Goal: Task Accomplishment & Management: Manage account settings

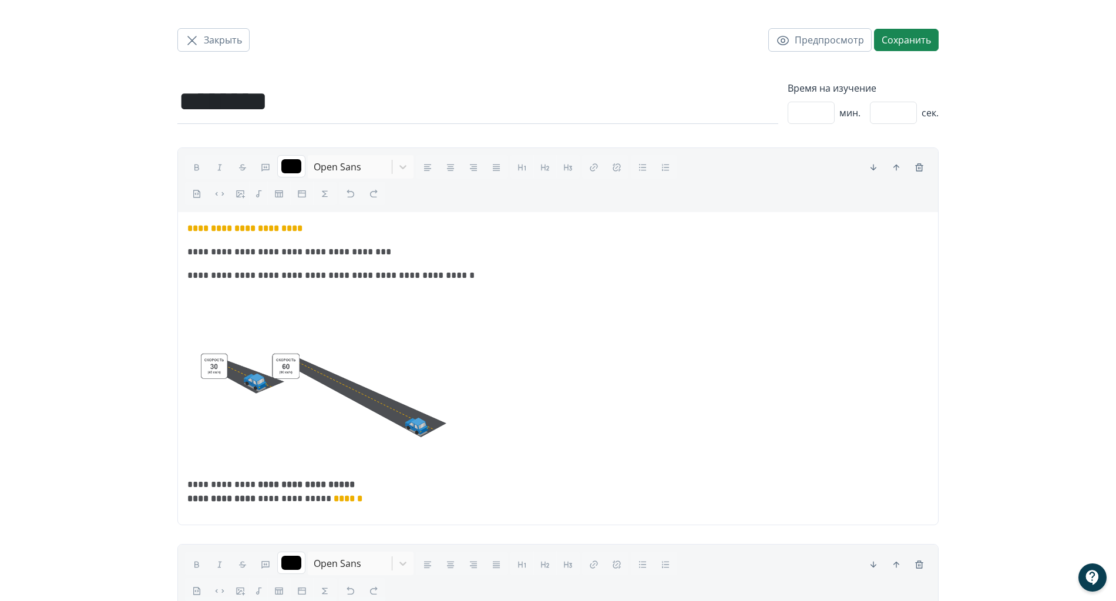
scroll to position [7, 0]
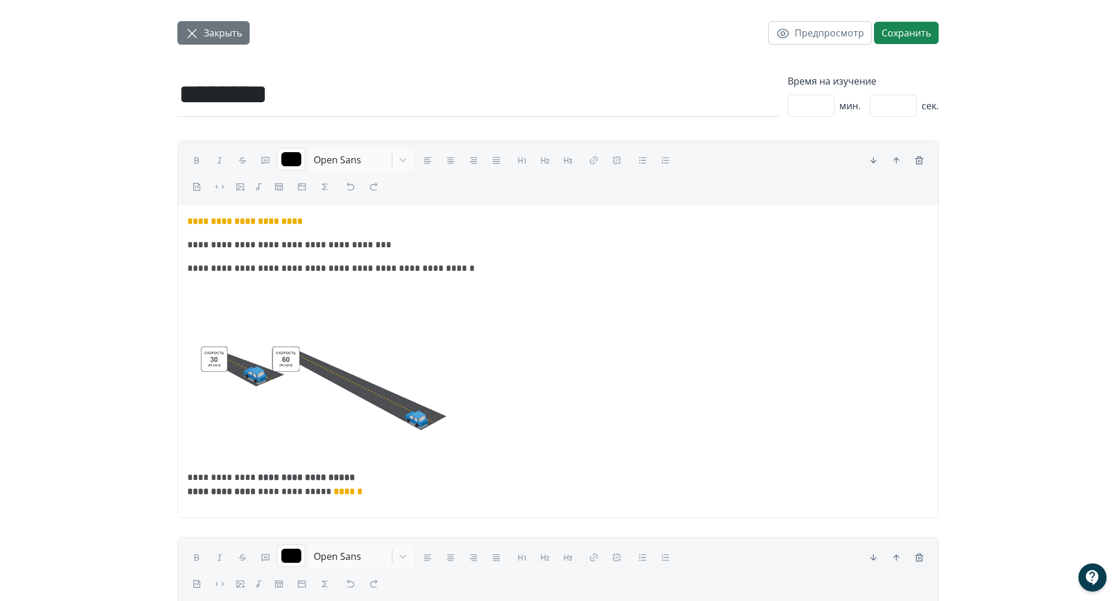
click at [192, 35] on icon "button" at bounding box center [192, 33] width 14 height 14
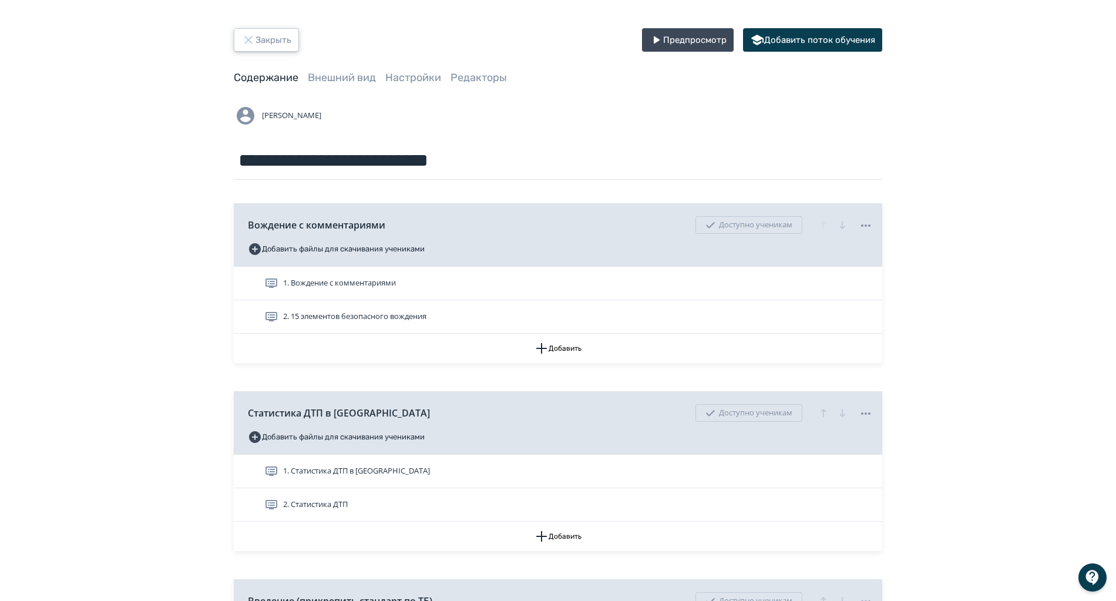
click at [250, 35] on icon "button" at bounding box center [248, 40] width 14 height 14
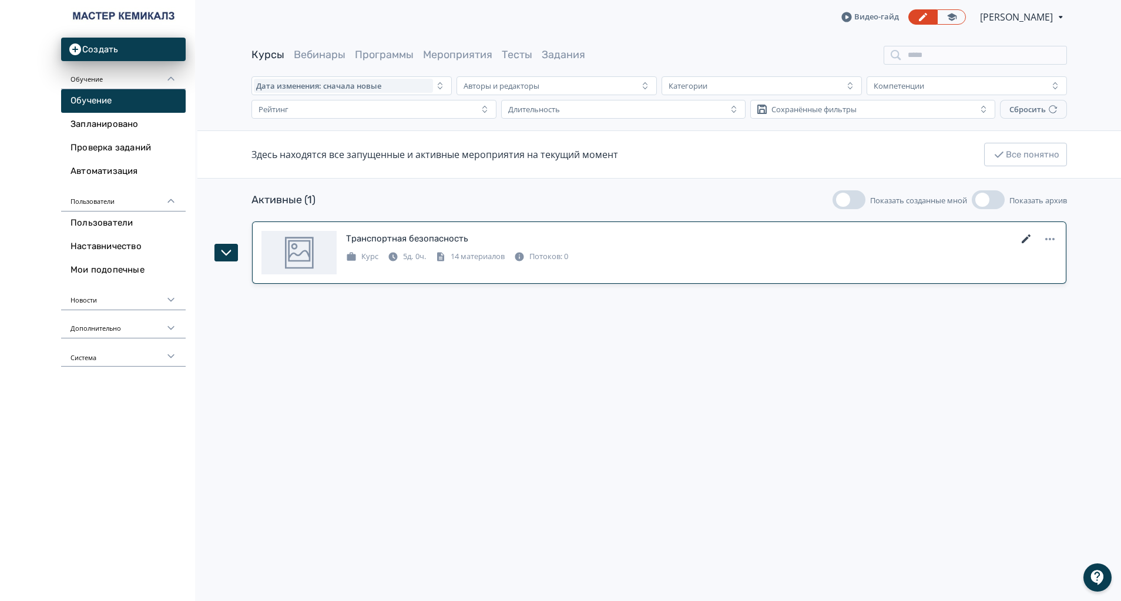
click at [1027, 233] on icon at bounding box center [1026, 239] width 14 height 14
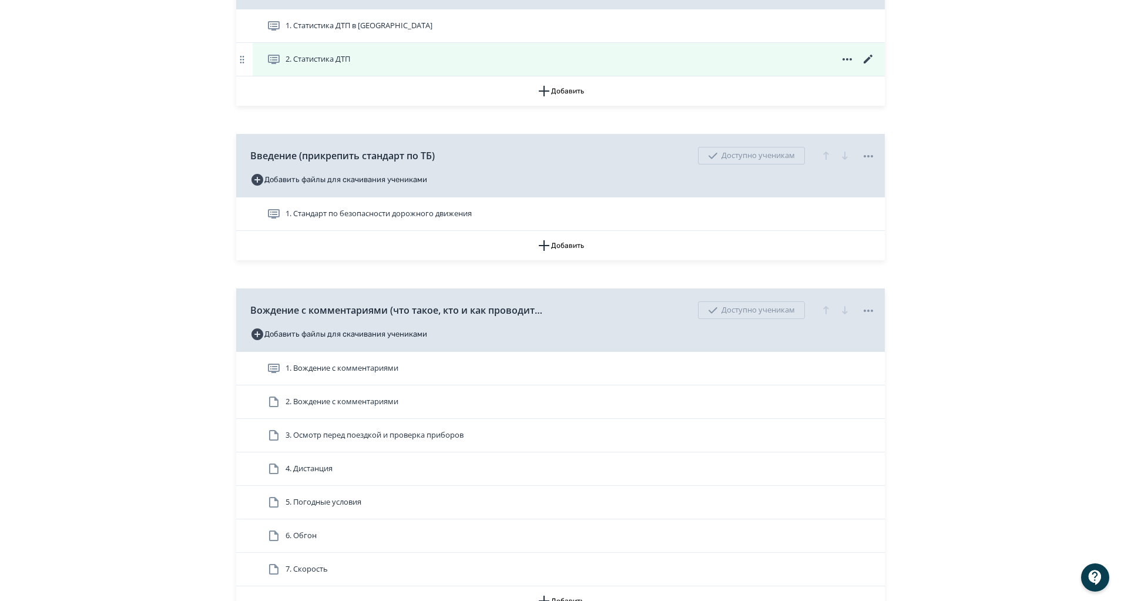
scroll to position [617, 0]
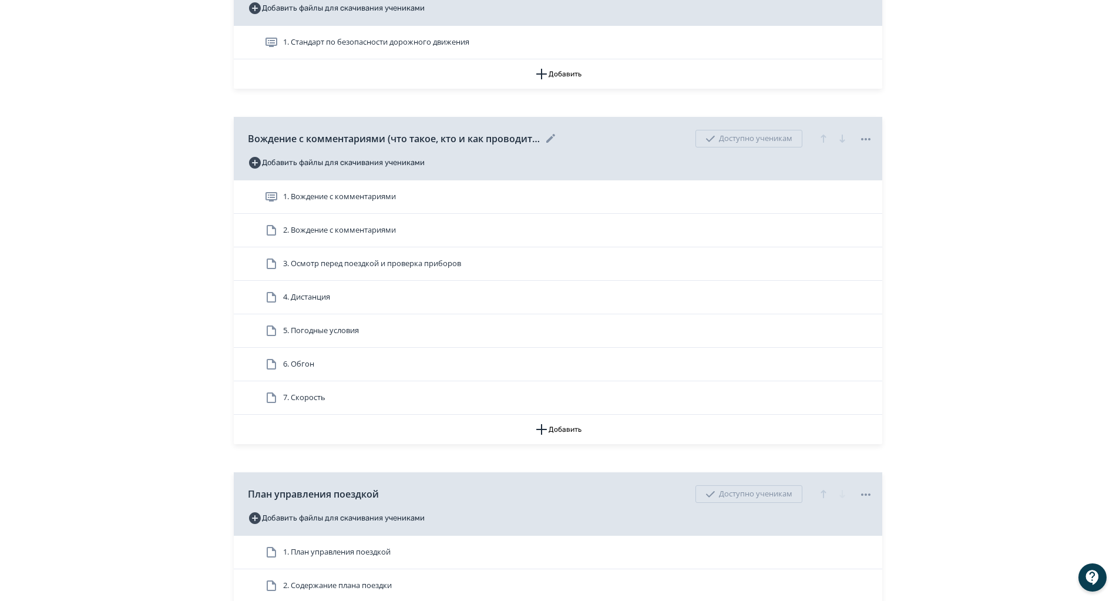
click at [866, 136] on icon at bounding box center [866, 139] width 14 height 14
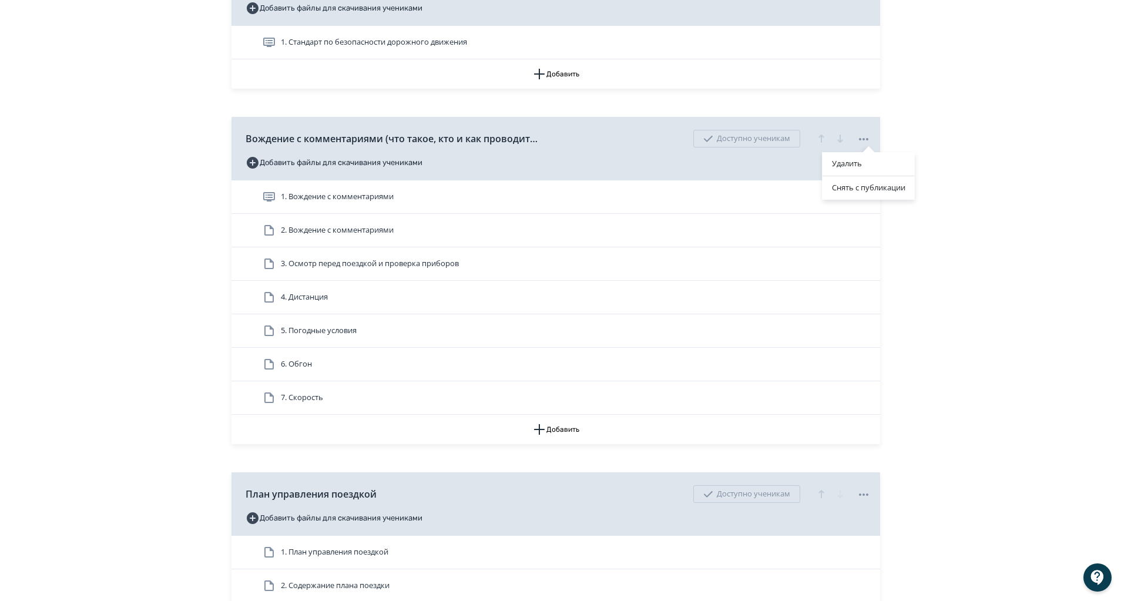
drag, startPoint x: 848, startPoint y: 161, endPoint x: 637, endPoint y: 79, distance: 225.8
click at [848, 161] on div "Удалить" at bounding box center [868, 163] width 92 height 23
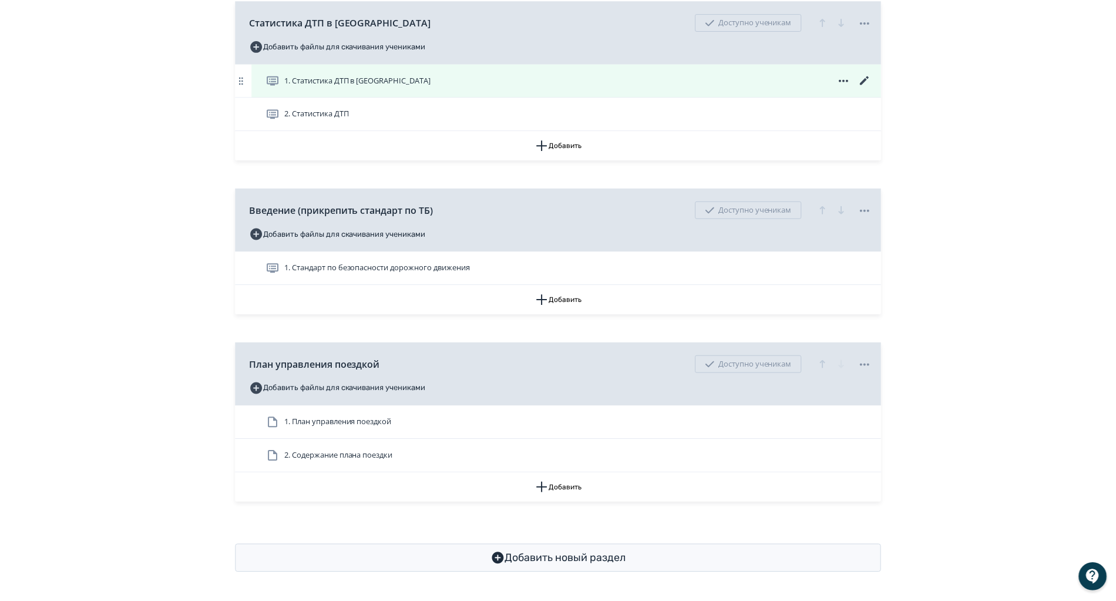
scroll to position [391, 0]
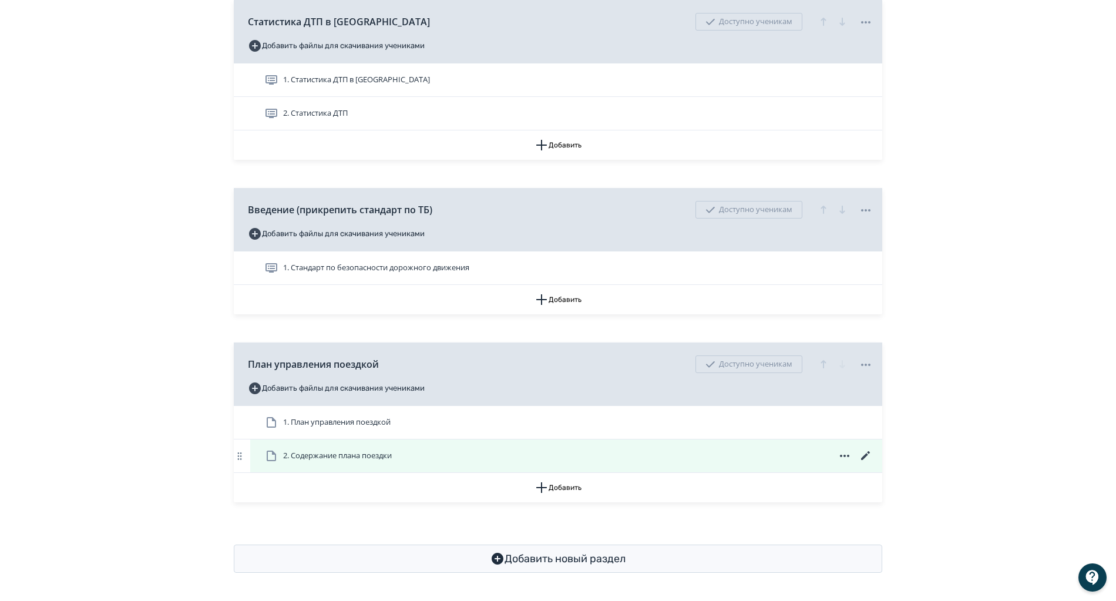
click at [865, 453] on icon at bounding box center [866, 456] width 14 height 14
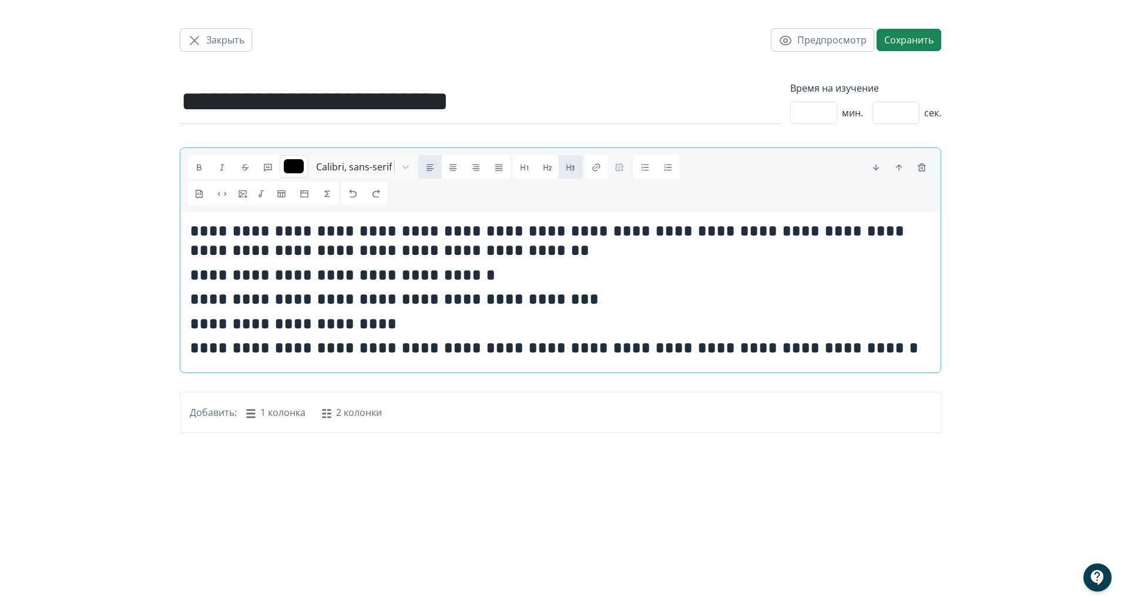
click at [377, 300] on span "**********" at bounding box center [397, 299] width 414 height 16
click at [233, 43] on span "Закрыть" at bounding box center [225, 40] width 38 height 14
type input "*******"
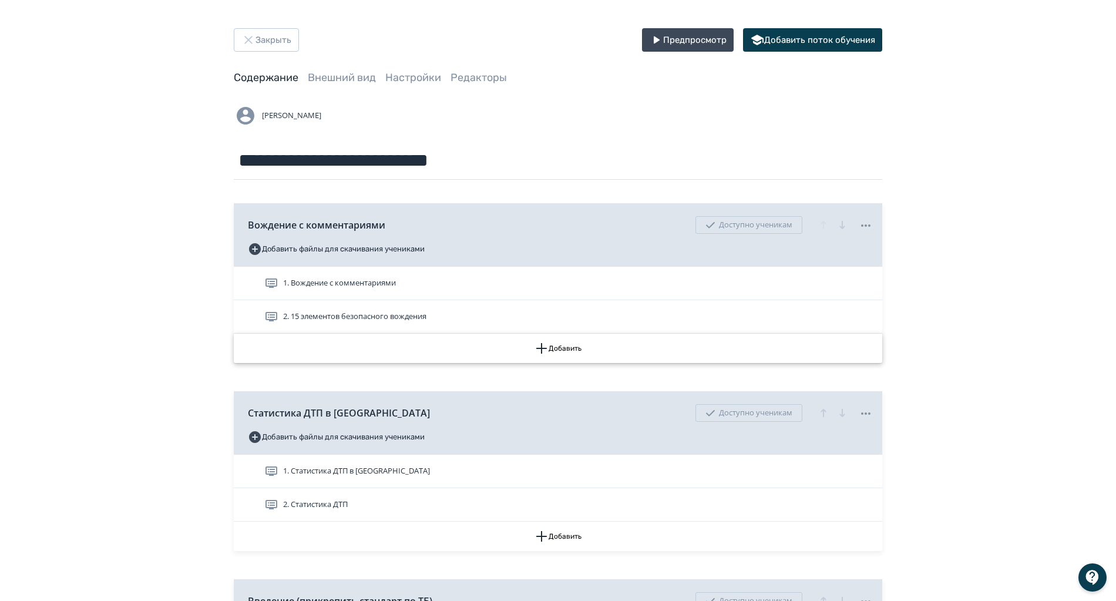
scroll to position [352, 0]
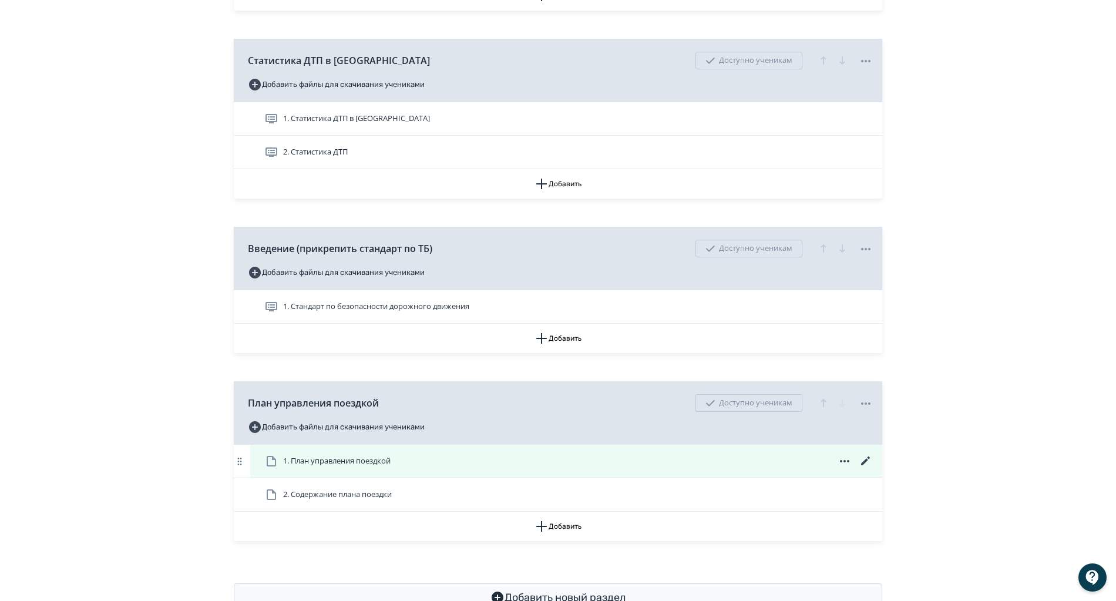
click at [866, 458] on icon at bounding box center [866, 461] width 14 height 14
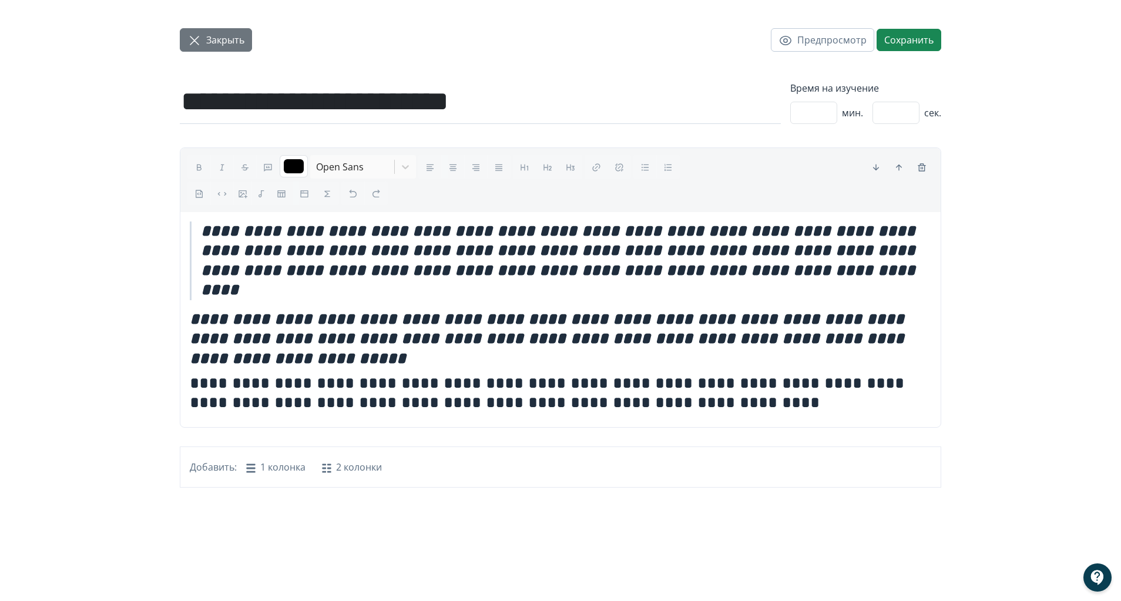
click at [200, 43] on icon "button" at bounding box center [194, 40] width 14 height 14
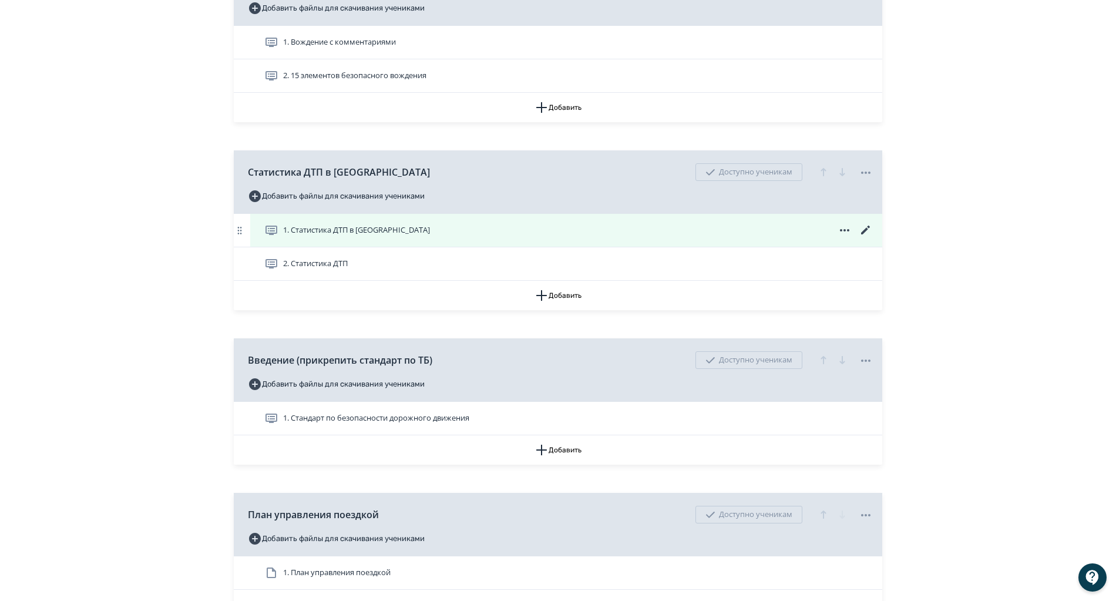
scroll to position [264, 0]
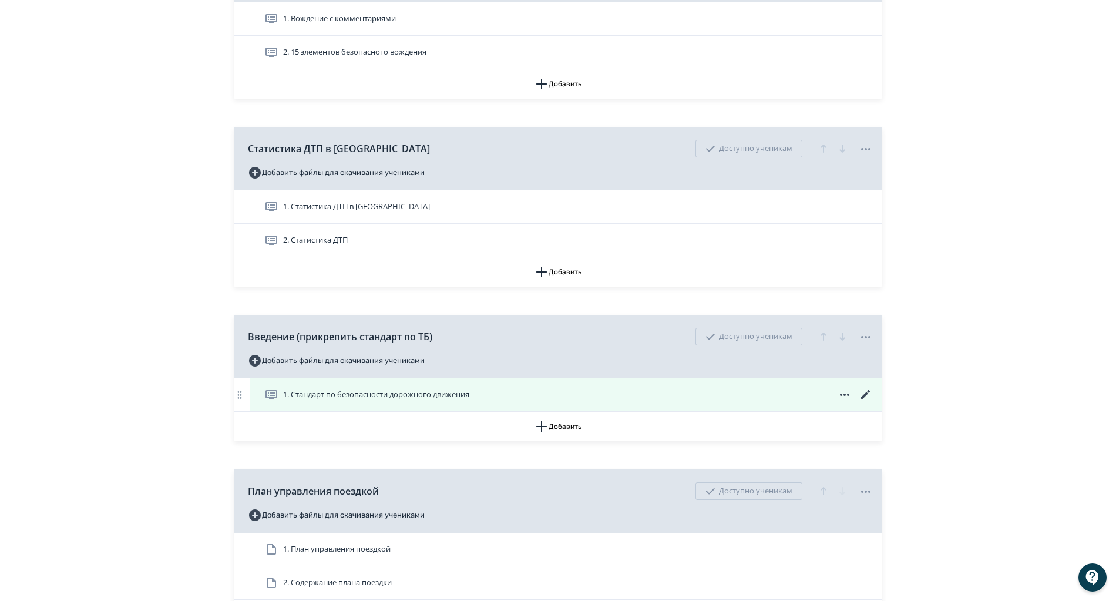
click at [867, 392] on icon at bounding box center [866, 395] width 14 height 14
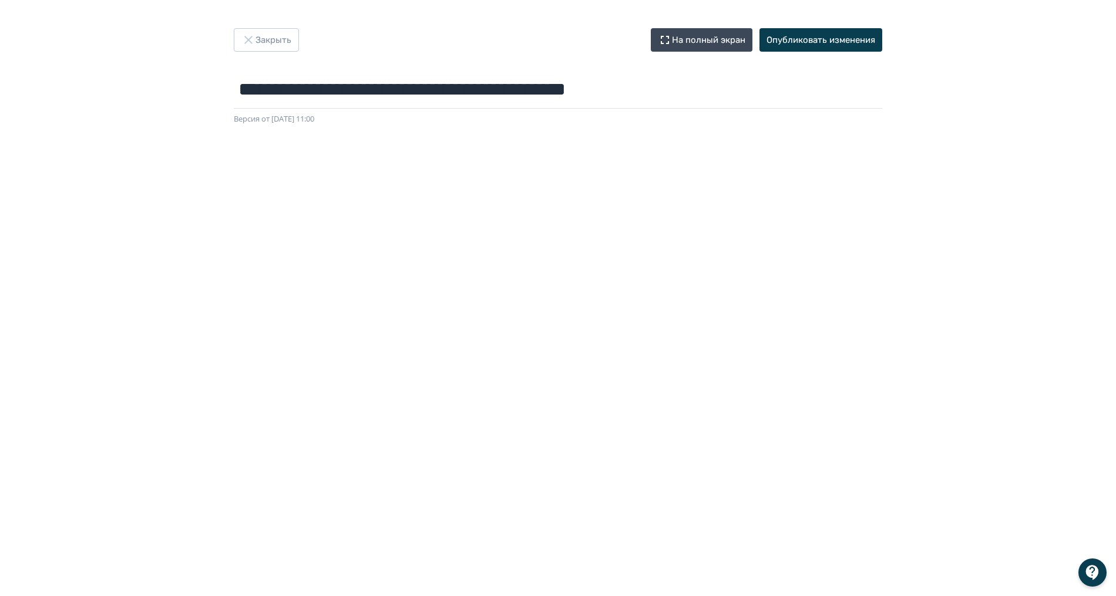
scroll to position [81, 0]
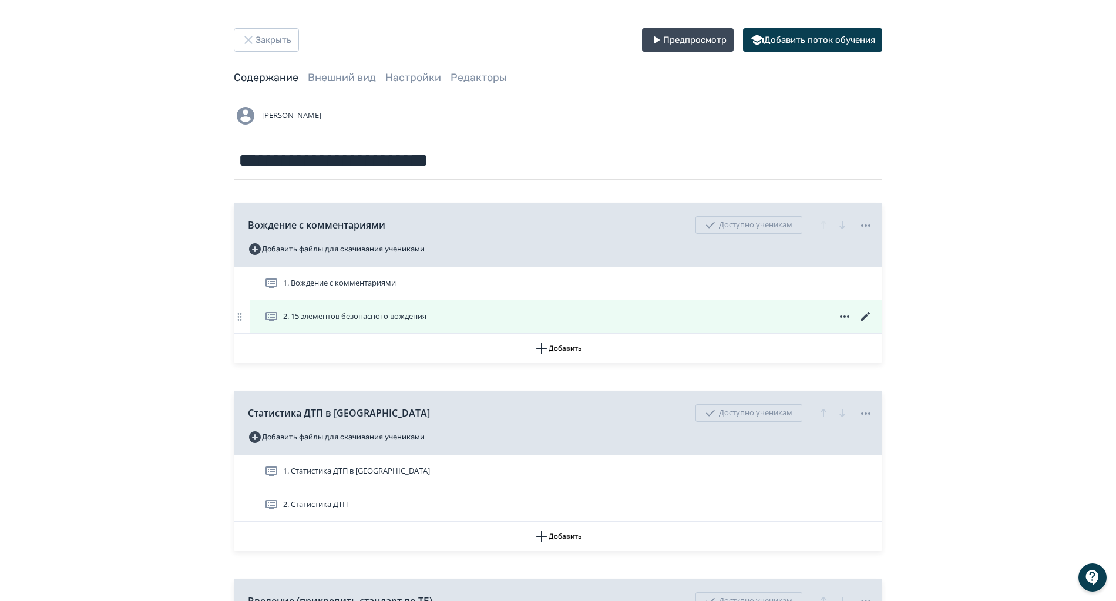
click at [864, 315] on icon at bounding box center [866, 317] width 14 height 14
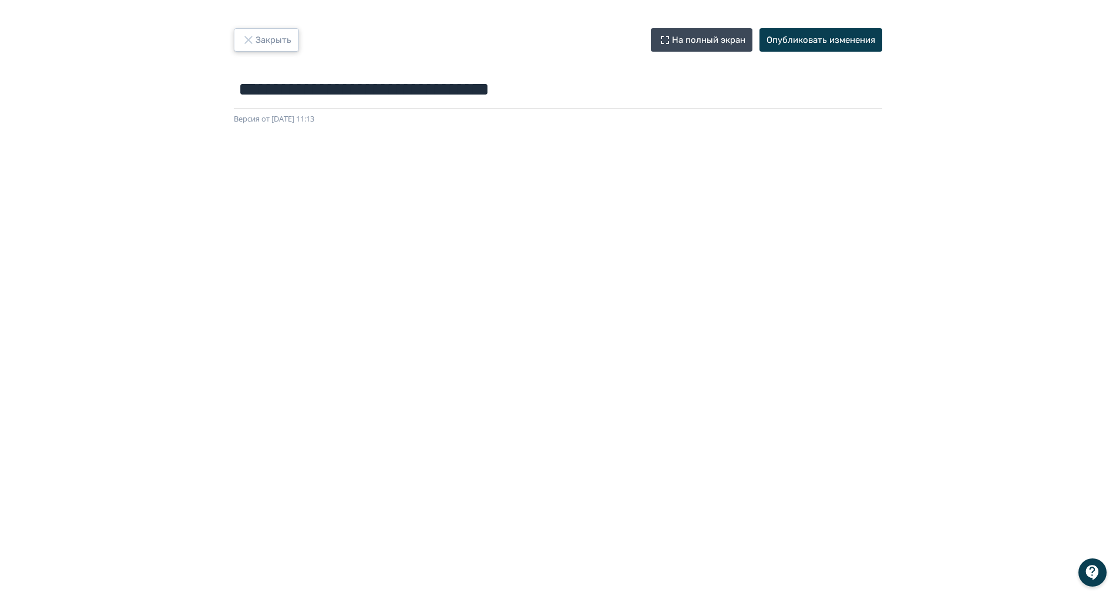
click at [275, 41] on button "Закрыть" at bounding box center [266, 39] width 65 height 23
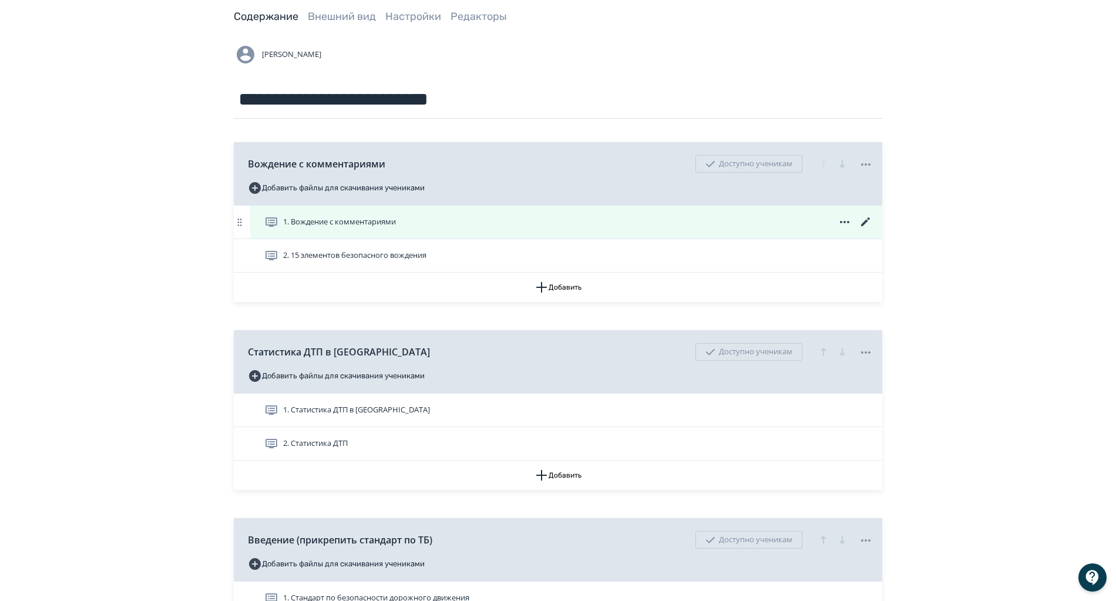
scroll to position [88, 0]
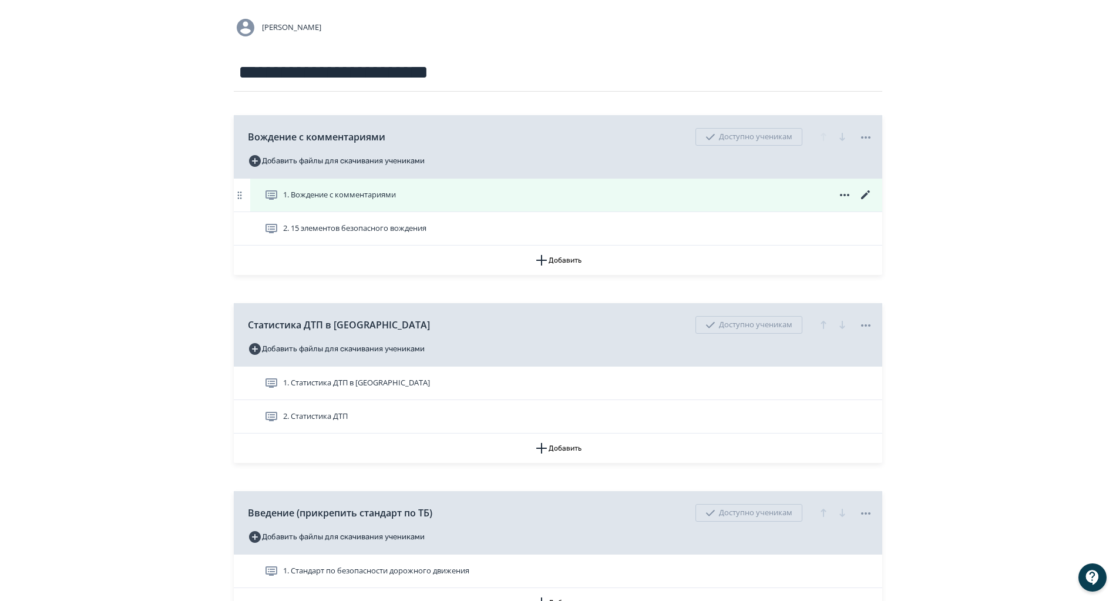
click at [865, 196] on icon at bounding box center [865, 194] width 9 height 9
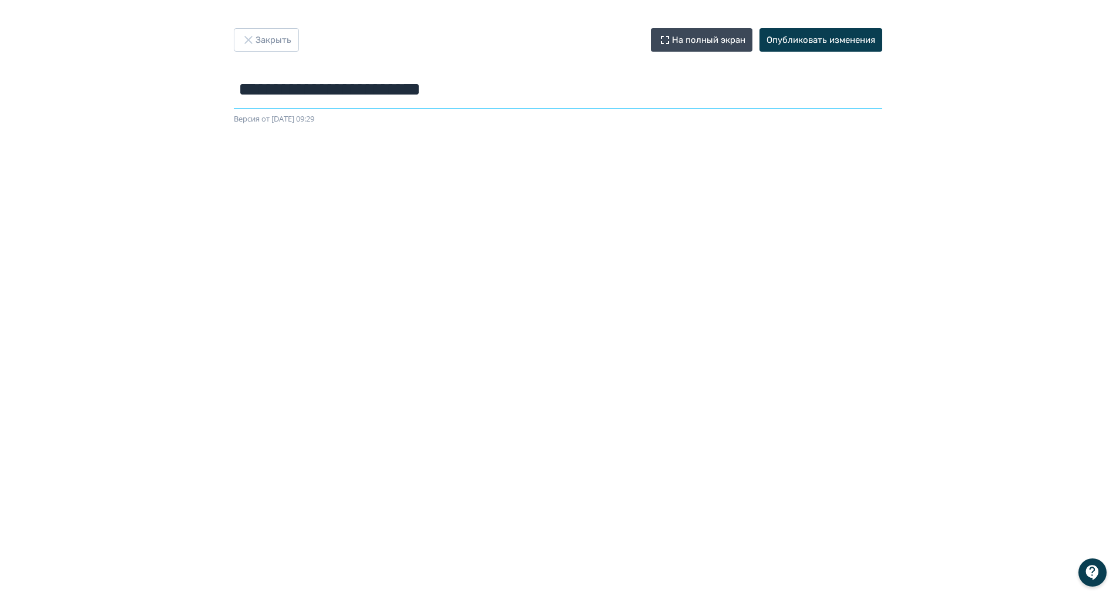
click at [243, 89] on input "**********" at bounding box center [558, 89] width 648 height 38
drag, startPoint x: 243, startPoint y: 89, endPoint x: 570, endPoint y: 112, distance: 328.0
click at [570, 112] on form "**********" at bounding box center [558, 97] width 648 height 55
click at [280, 37] on button "Закрыть" at bounding box center [266, 39] width 65 height 23
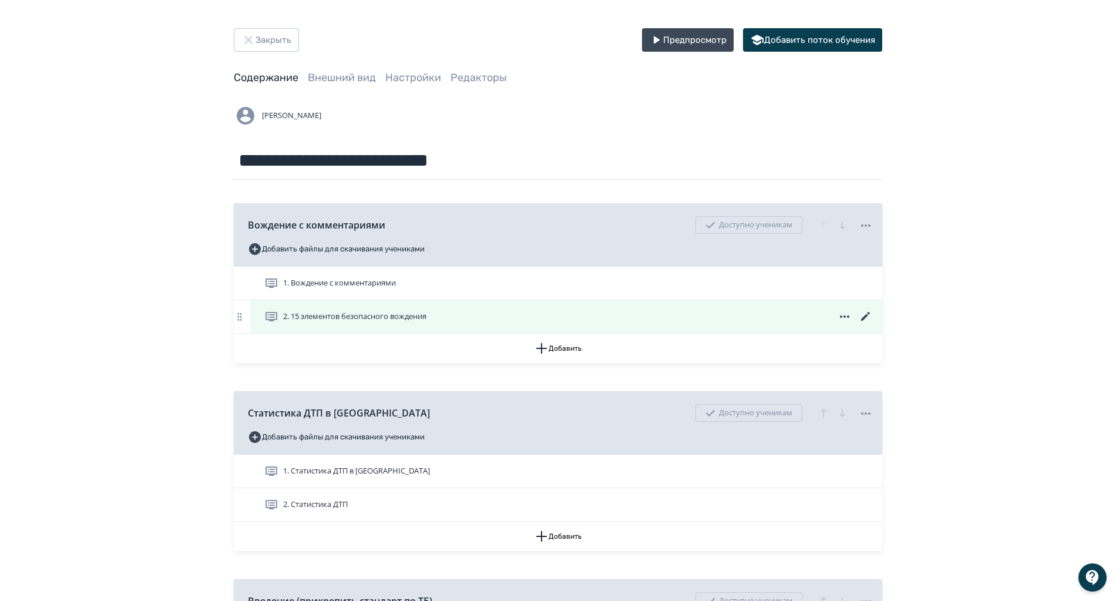
click at [865, 314] on icon at bounding box center [866, 317] width 14 height 14
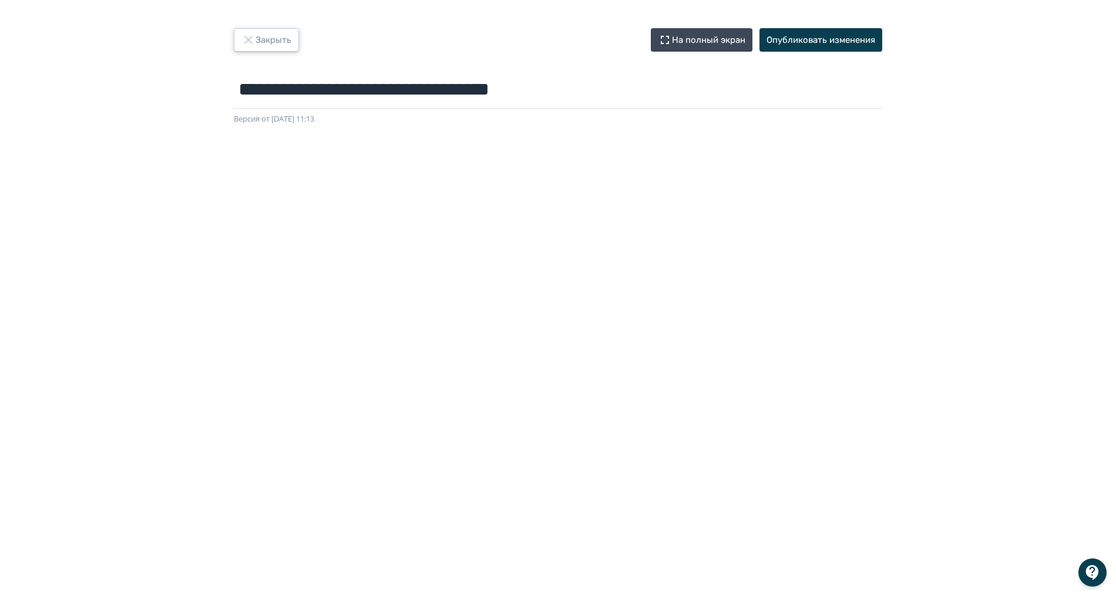
click at [284, 44] on button "Закрыть" at bounding box center [266, 39] width 65 height 23
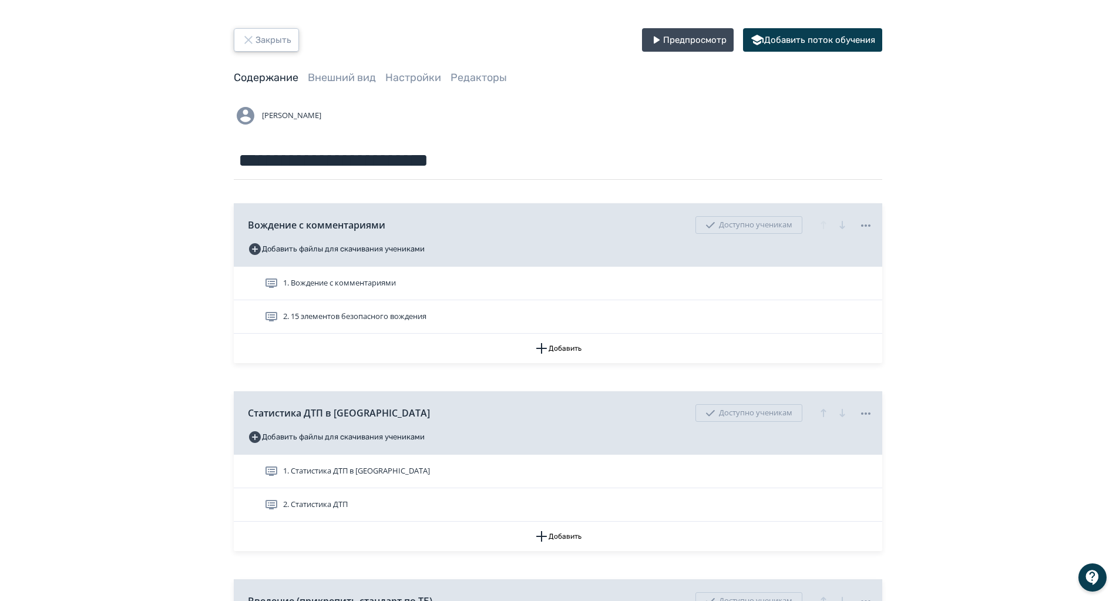
click at [253, 43] on icon "button" at bounding box center [248, 40] width 14 height 14
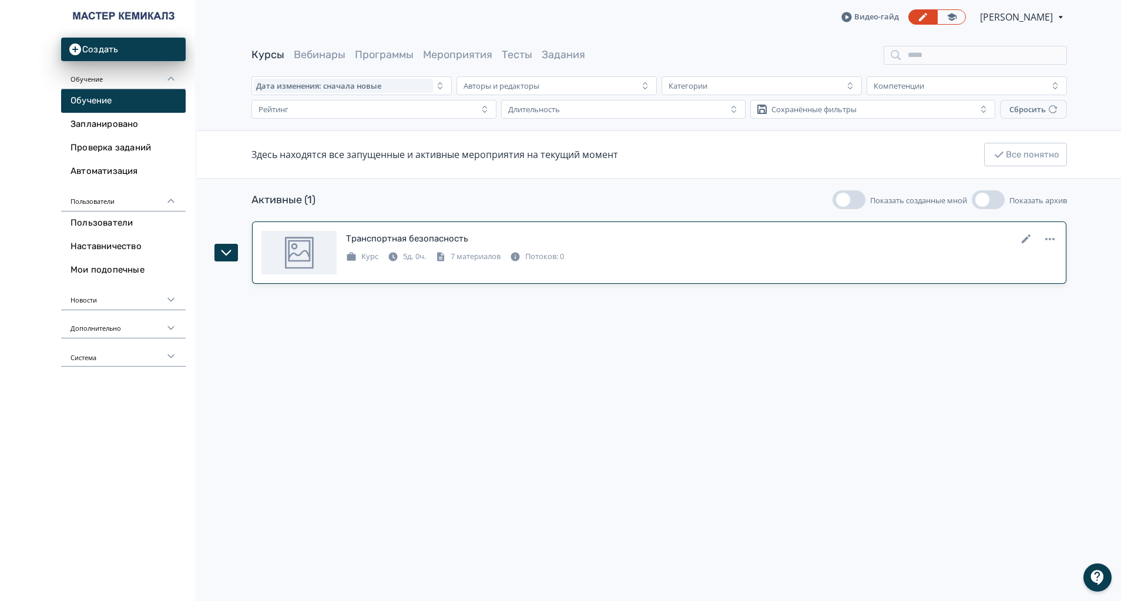
click at [419, 233] on div "Транспортная безопасность" at bounding box center [407, 239] width 122 height 14
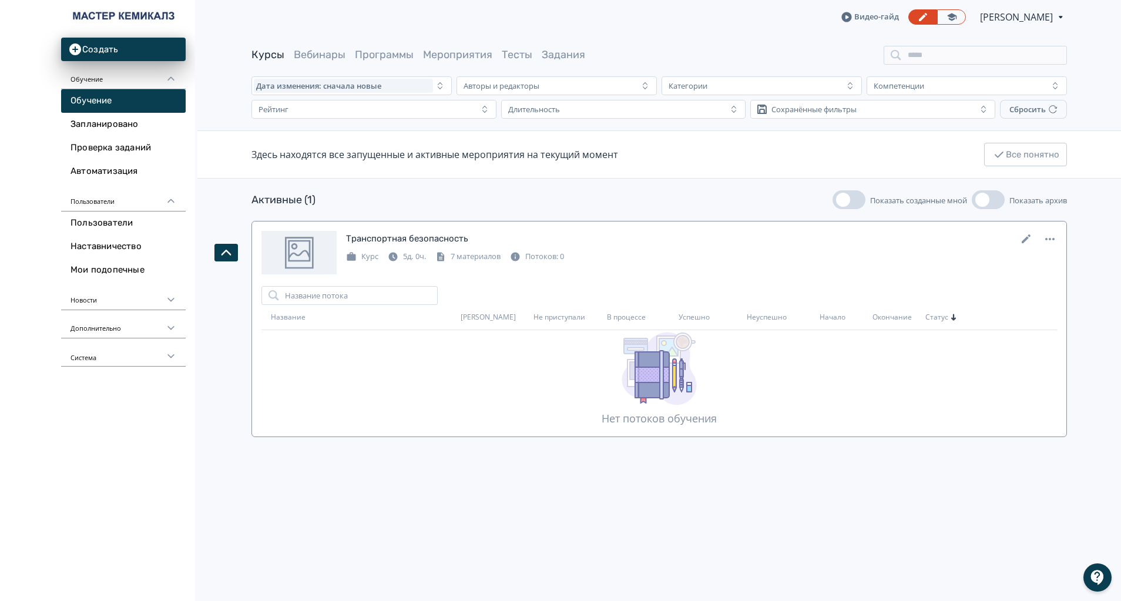
click at [436, 240] on div "Транспортная безопасность" at bounding box center [407, 239] width 122 height 14
drag, startPoint x: 436, startPoint y: 240, endPoint x: 364, endPoint y: 233, distance: 72.6
click at [364, 233] on div "Транспортная безопасность" at bounding box center [407, 239] width 122 height 14
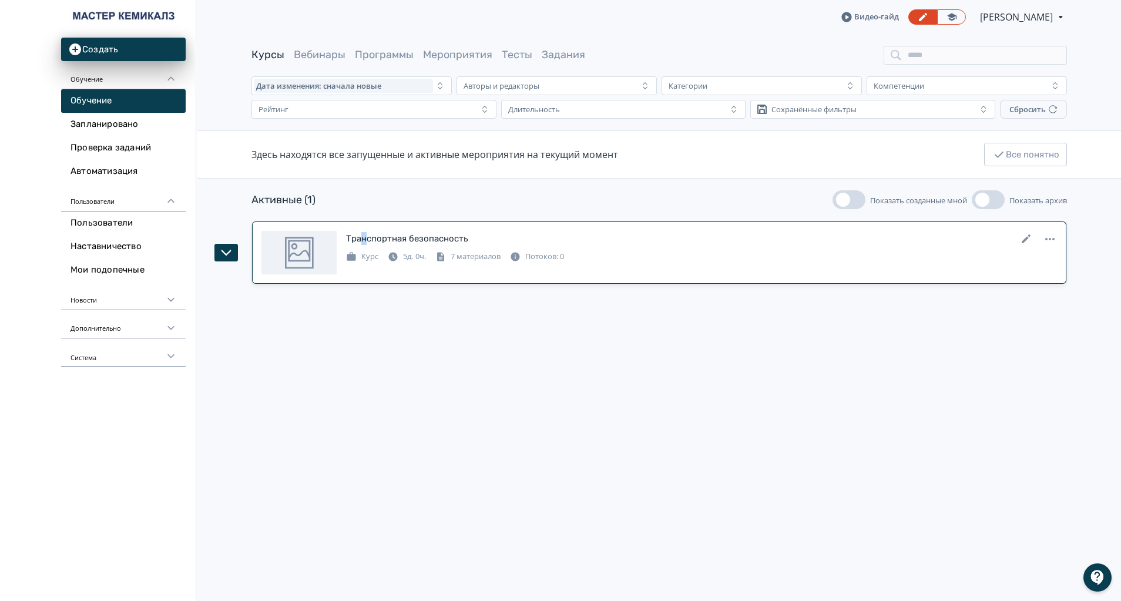
click at [364, 233] on div "Транспортная безопасность" at bounding box center [407, 239] width 122 height 14
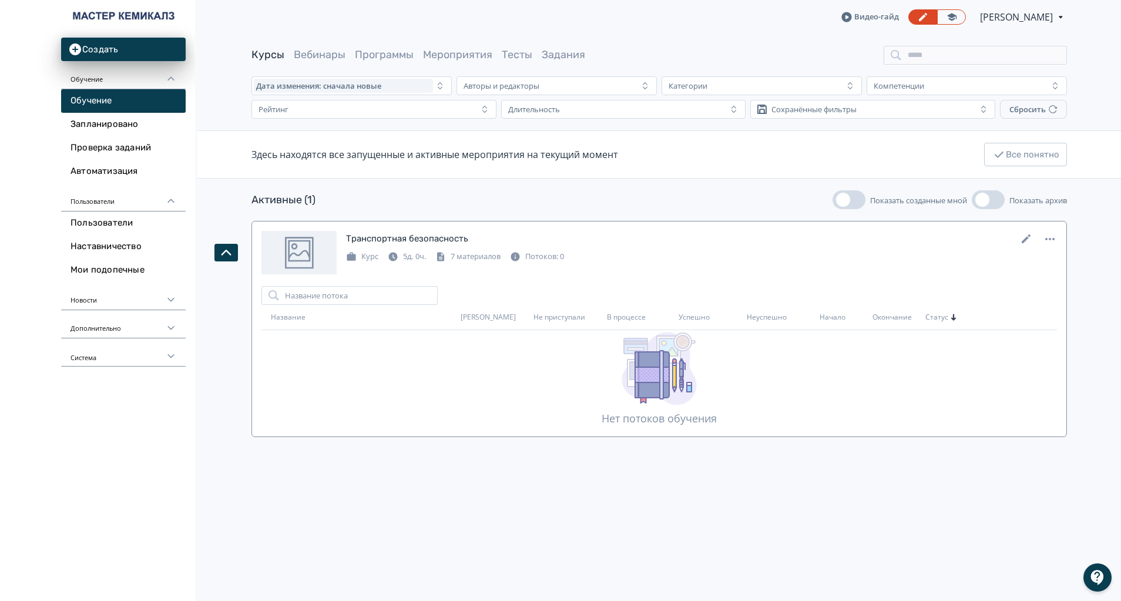
click at [334, 259] on div at bounding box center [298, 252] width 75 height 43
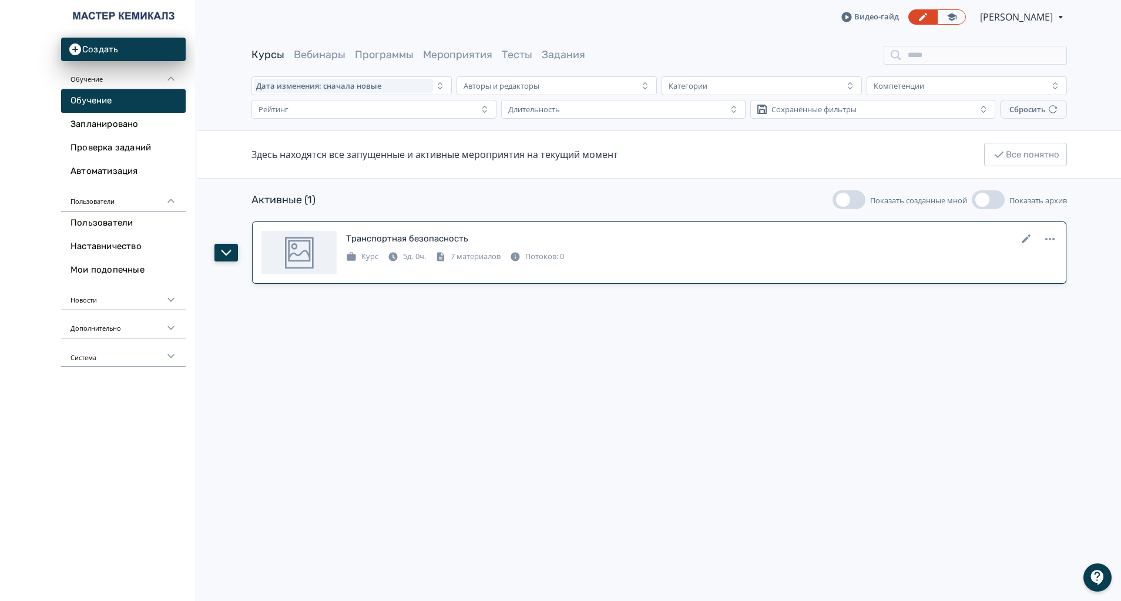
click at [230, 254] on icon "button" at bounding box center [226, 252] width 11 height 11
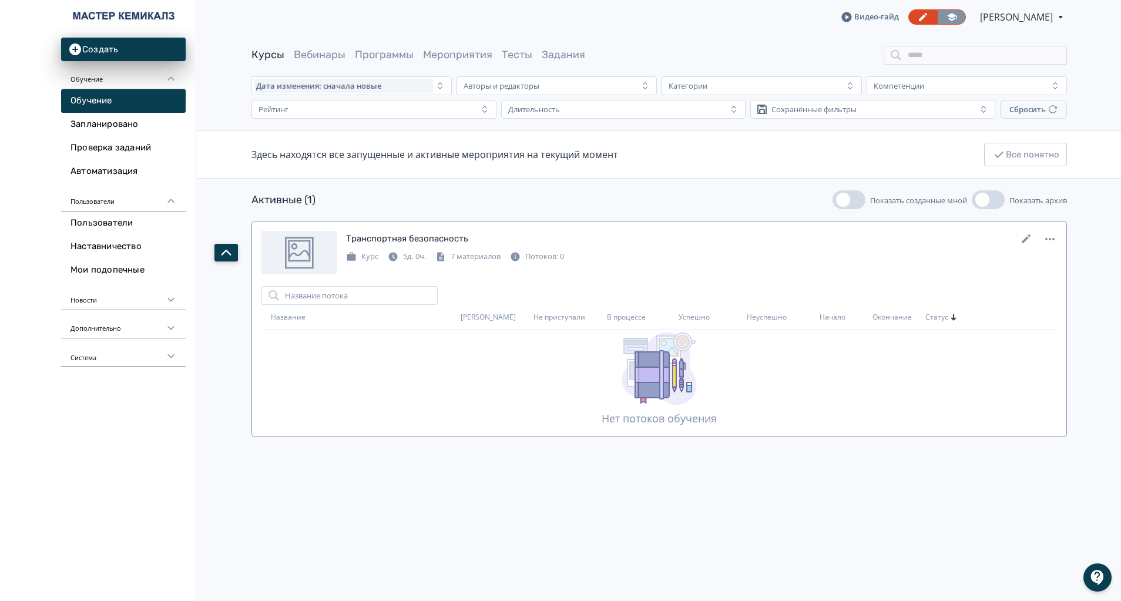
click at [957, 14] on icon at bounding box center [951, 17] width 11 height 11
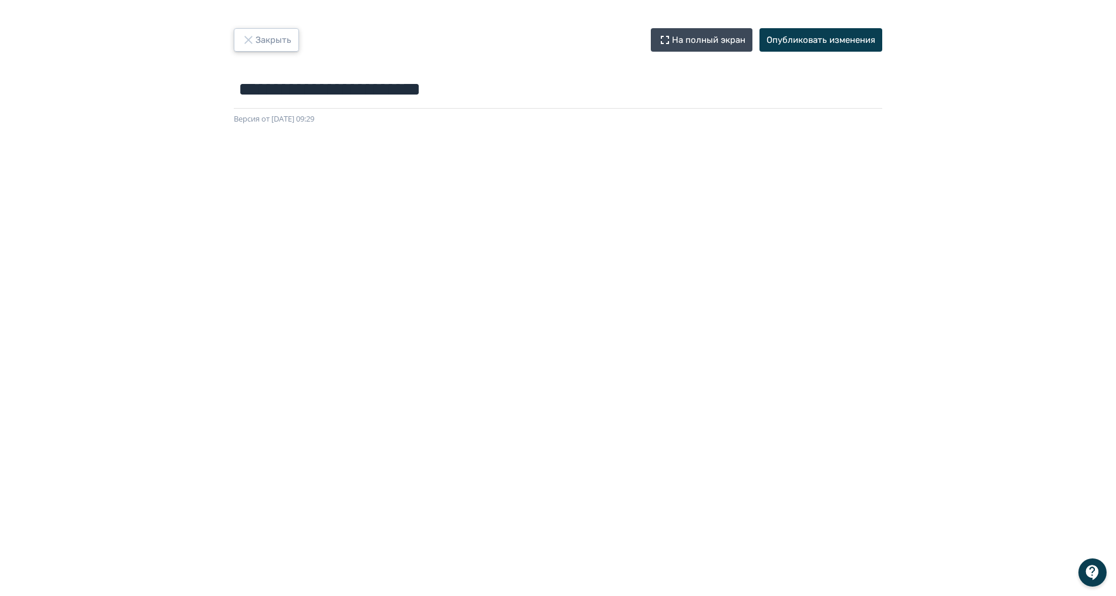
click at [271, 37] on button "Закрыть" at bounding box center [266, 39] width 65 height 23
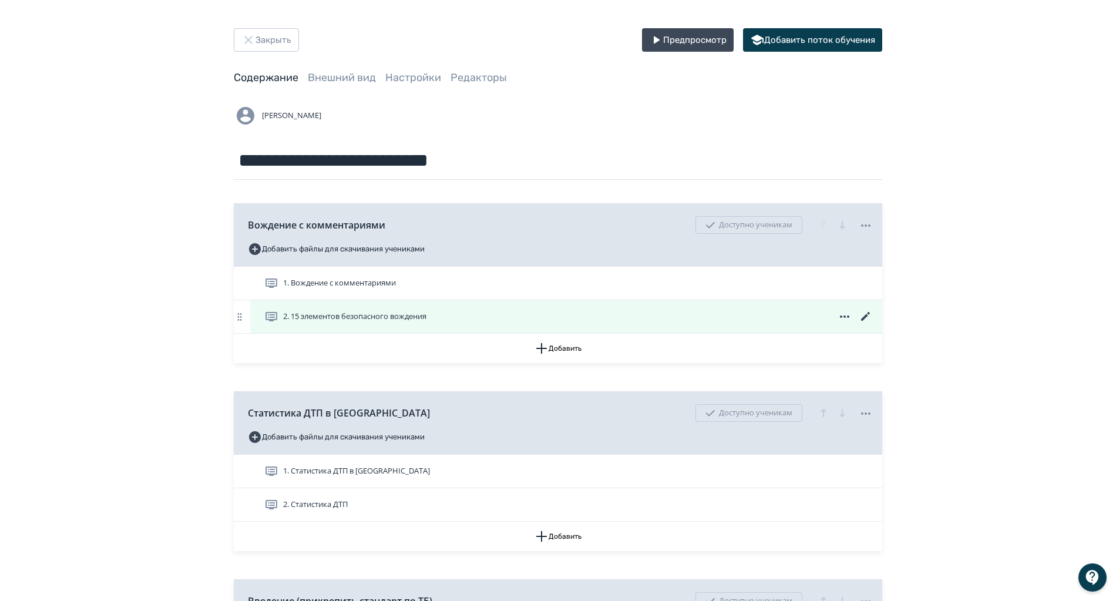
click at [864, 313] on icon at bounding box center [866, 317] width 14 height 14
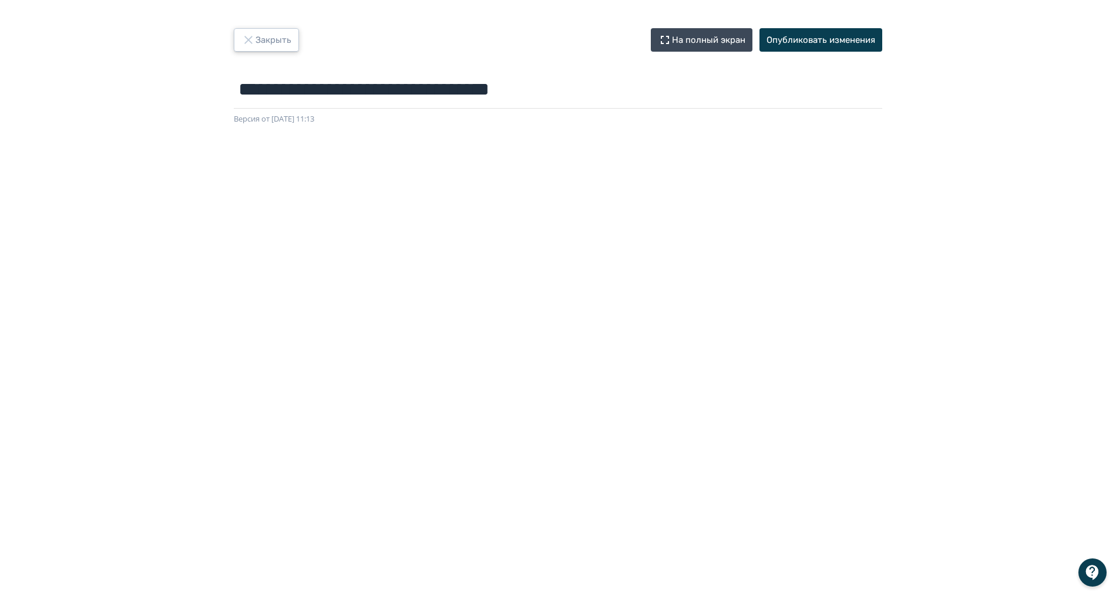
click at [254, 46] on icon "button" at bounding box center [248, 40] width 14 height 14
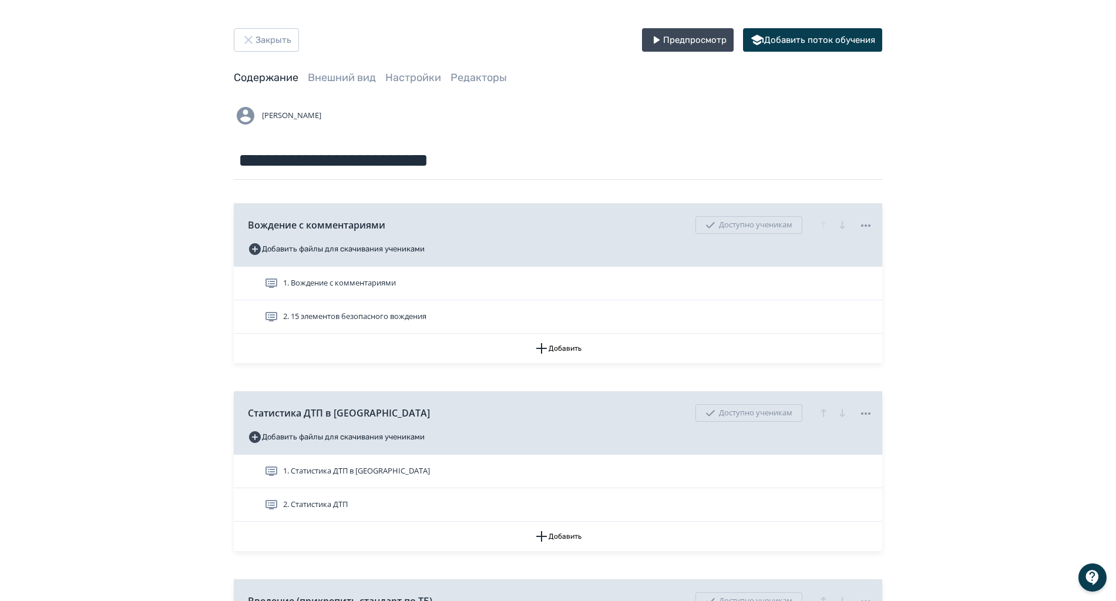
click at [293, 311] on span "2. 15 элементов безопасного вождения" at bounding box center [347, 317] width 167 height 14
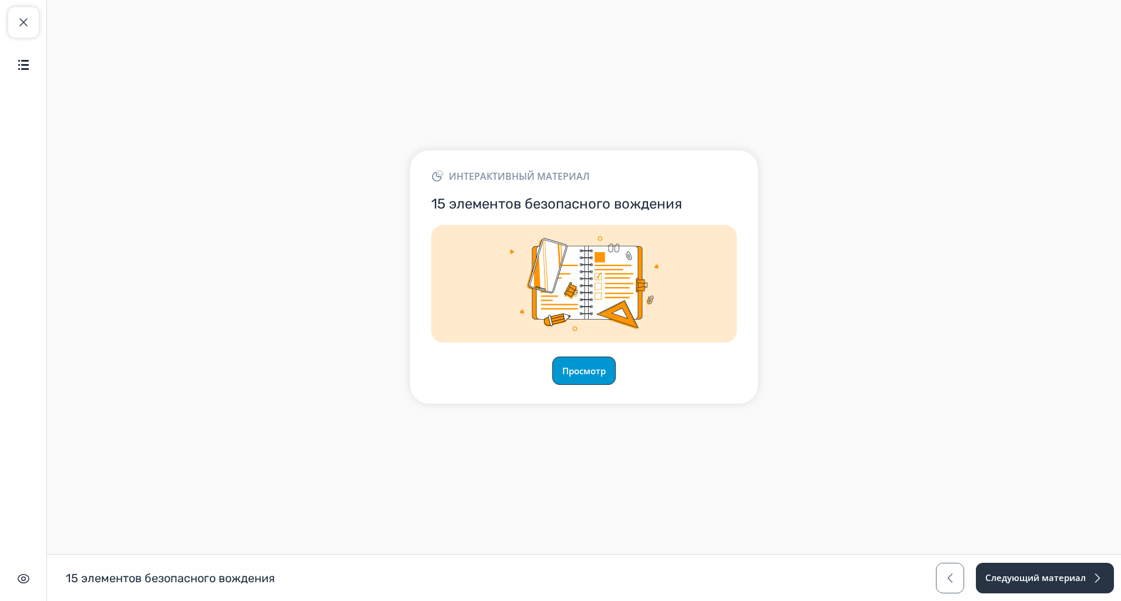
click at [587, 378] on button "Просмотр" at bounding box center [583, 371] width 63 height 28
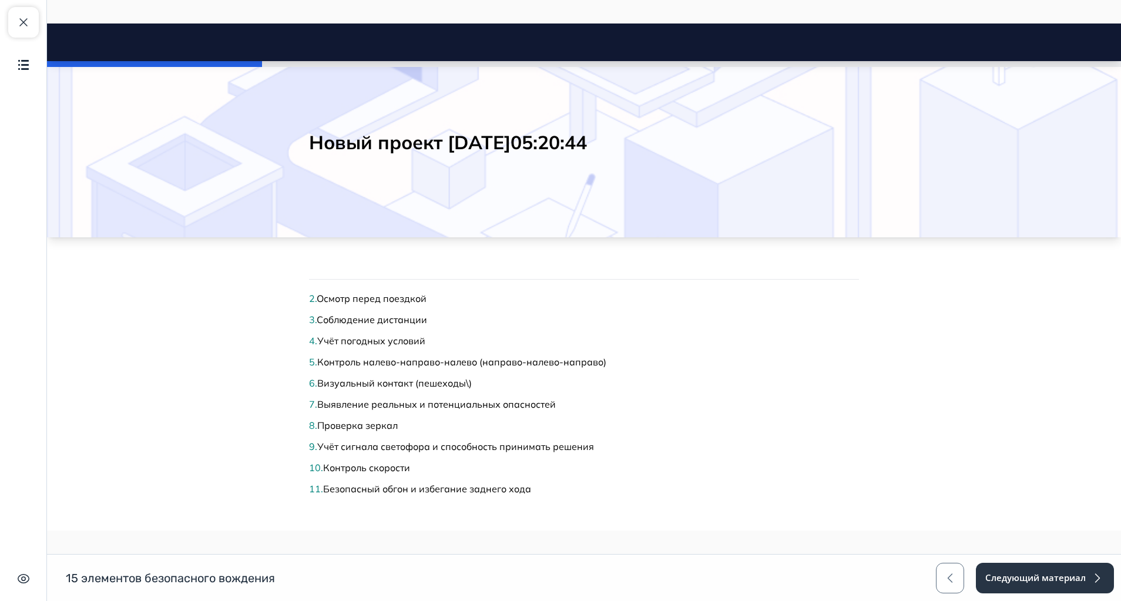
click at [309, 298] on span "2." at bounding box center [313, 299] width 8 height 12
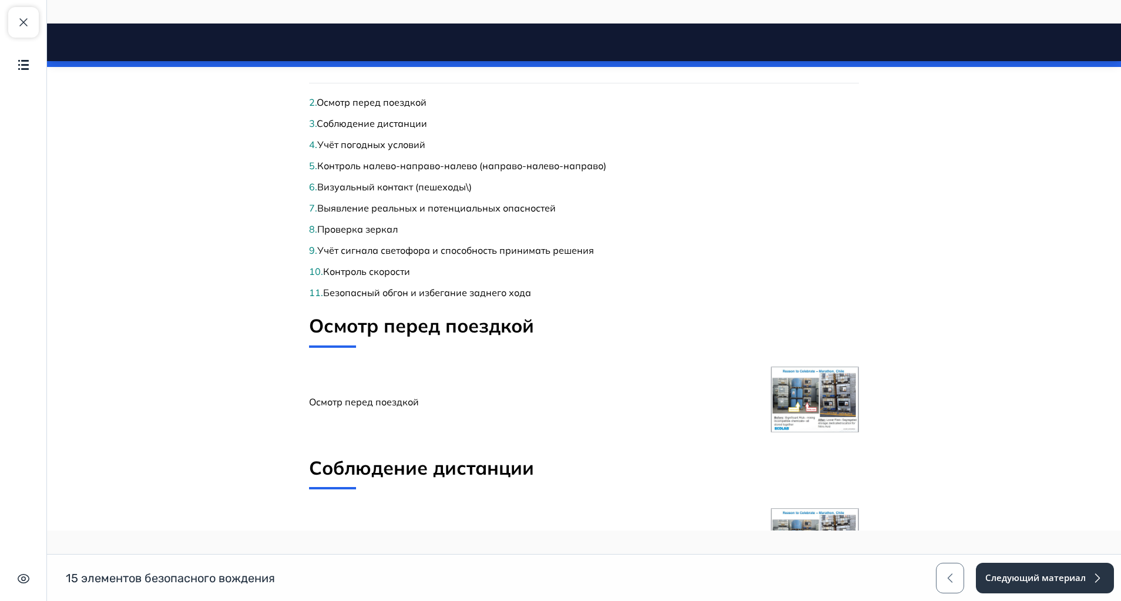
scroll to position [301, 0]
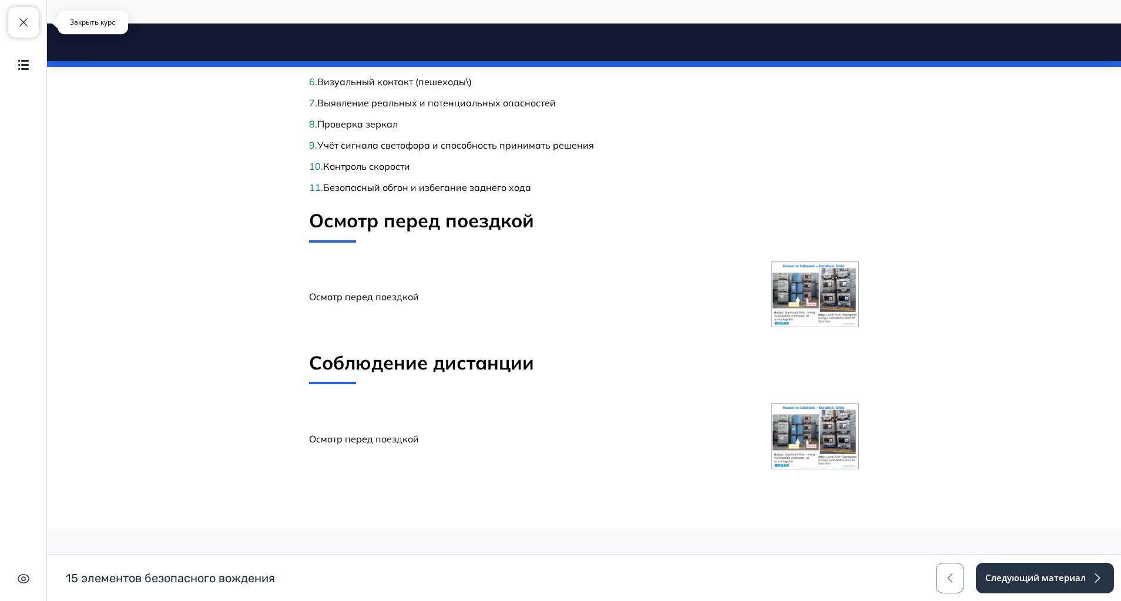
click at [28, 18] on span "button" at bounding box center [23, 22] width 14 height 14
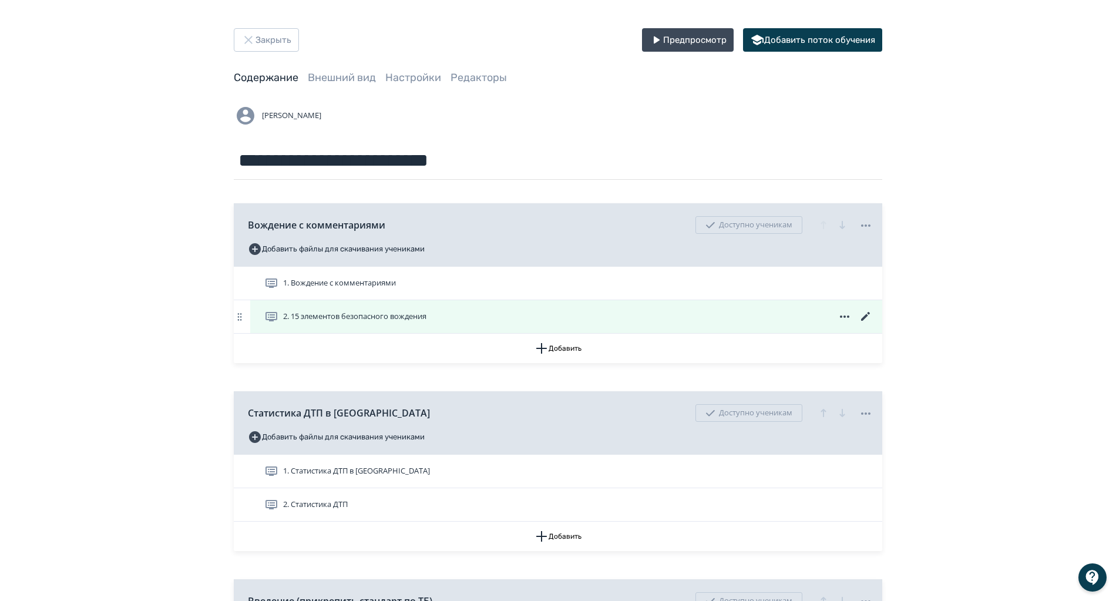
click at [867, 314] on icon at bounding box center [866, 317] width 14 height 14
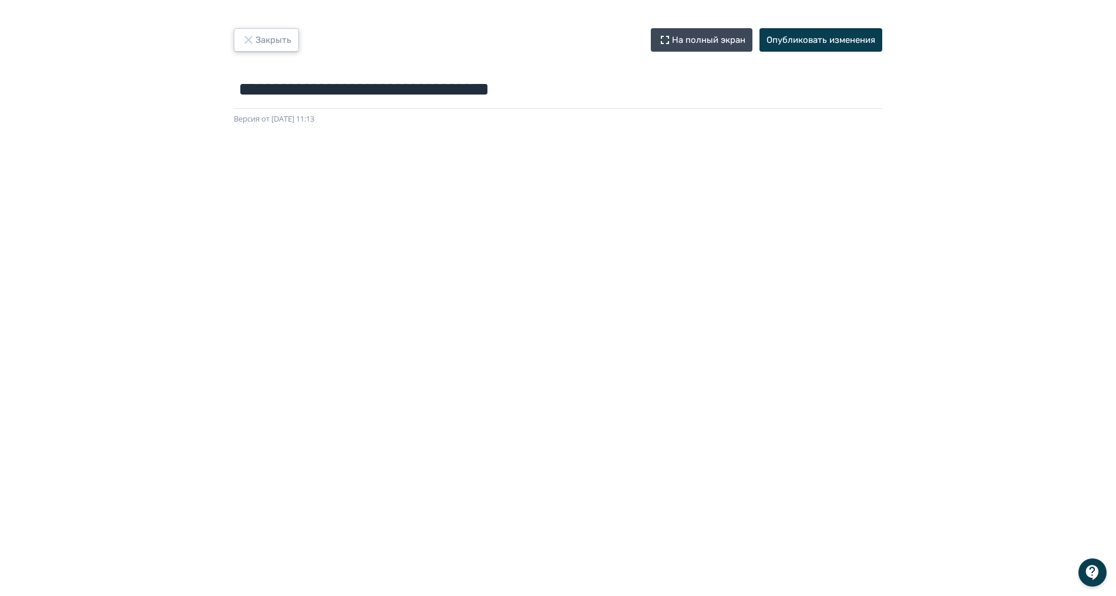
click at [266, 45] on button "Закрыть" at bounding box center [266, 39] width 65 height 23
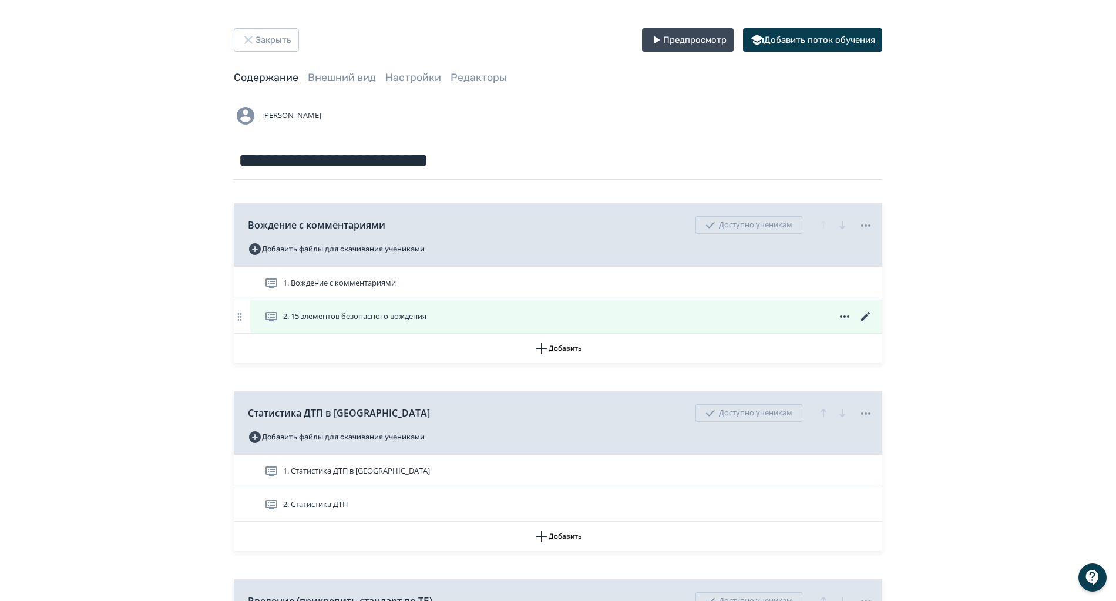
click at [312, 314] on span "2. 15 элементов безопасного вождения" at bounding box center [354, 317] width 143 height 12
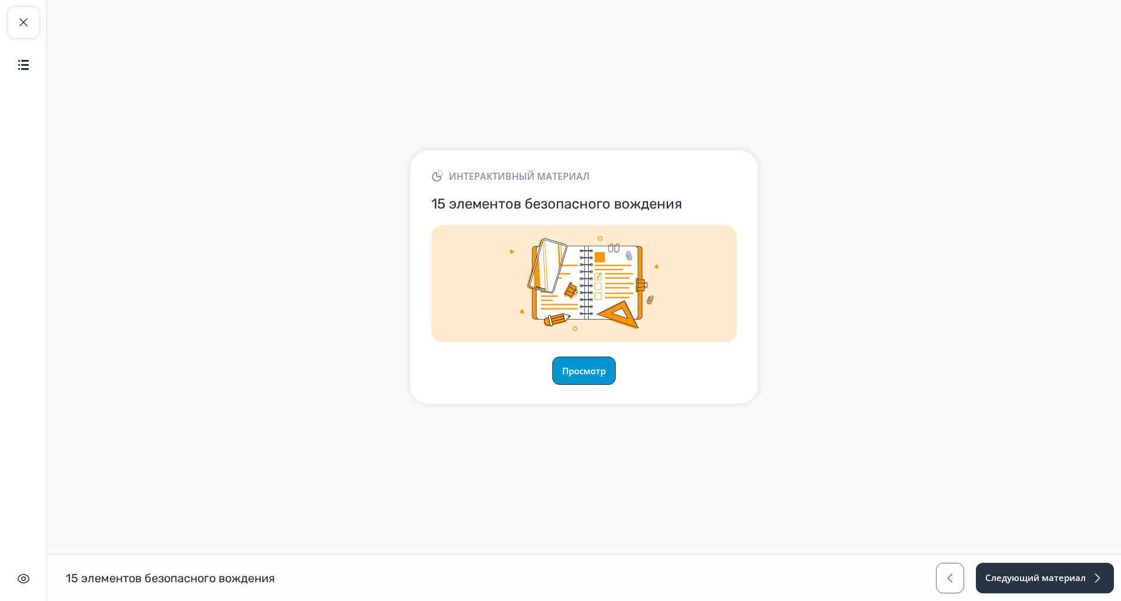
click at [572, 367] on button "Просмотр" at bounding box center [583, 371] width 63 height 28
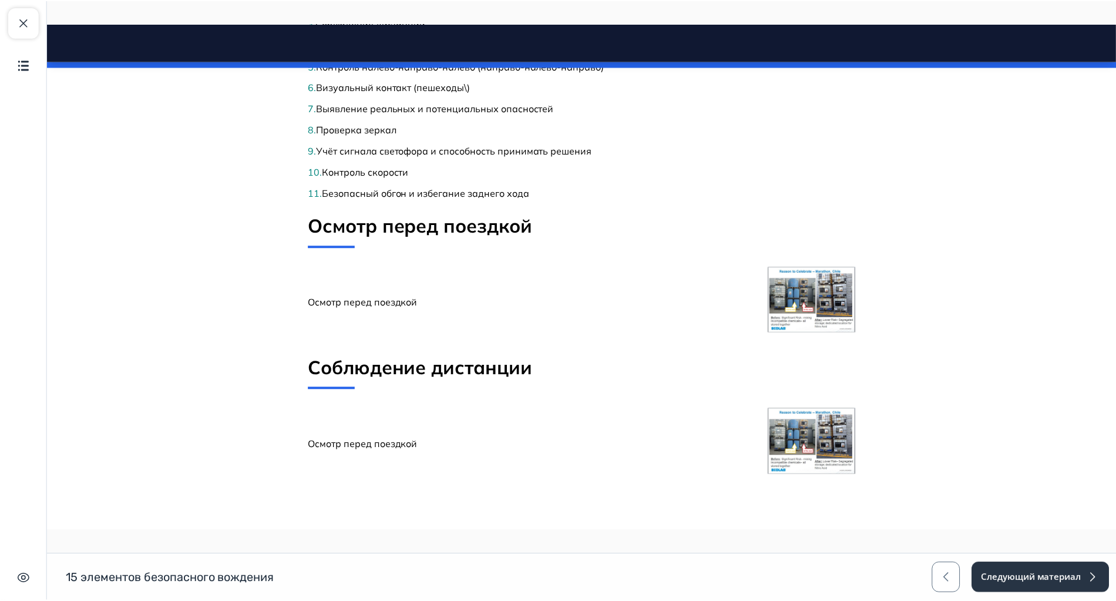
scroll to position [301, 0]
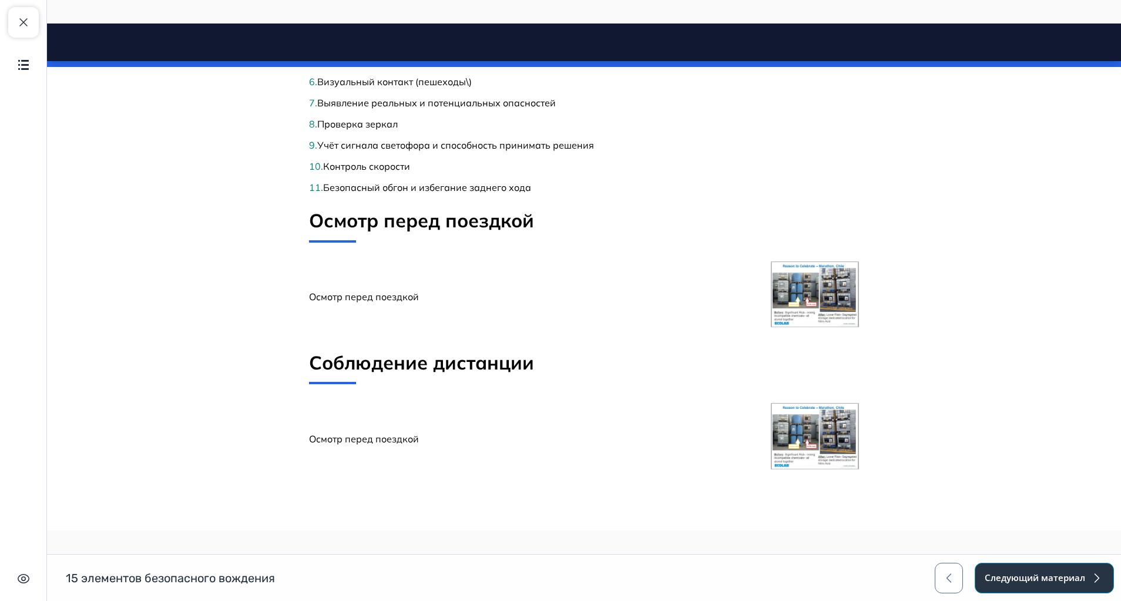
click at [1063, 576] on button "Следующий материал" at bounding box center [1043, 578] width 139 height 31
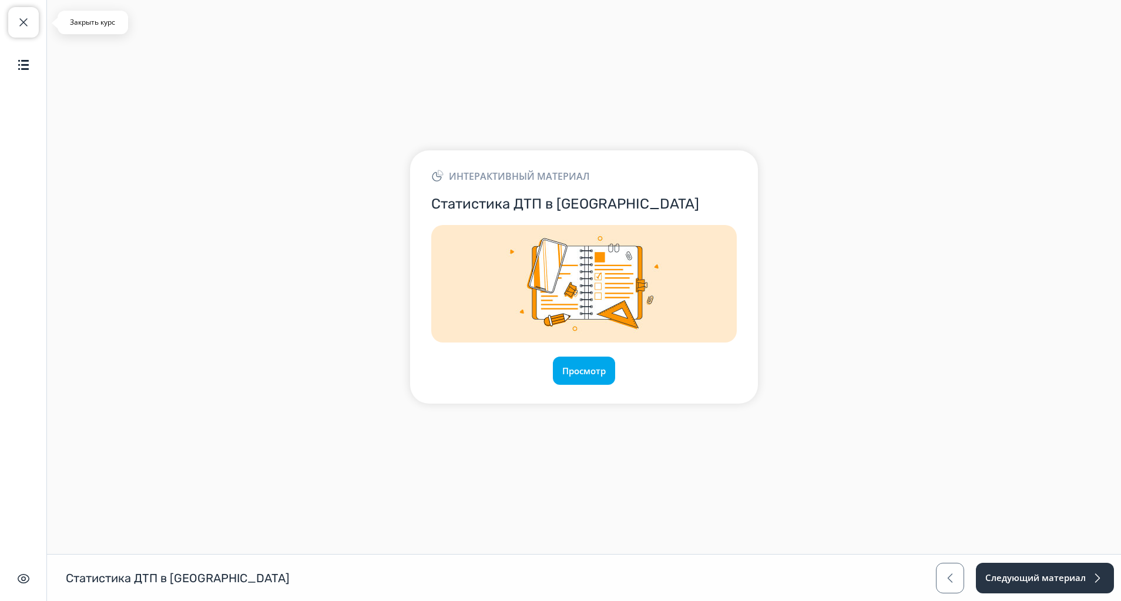
click at [29, 25] on span "button" at bounding box center [23, 22] width 14 height 14
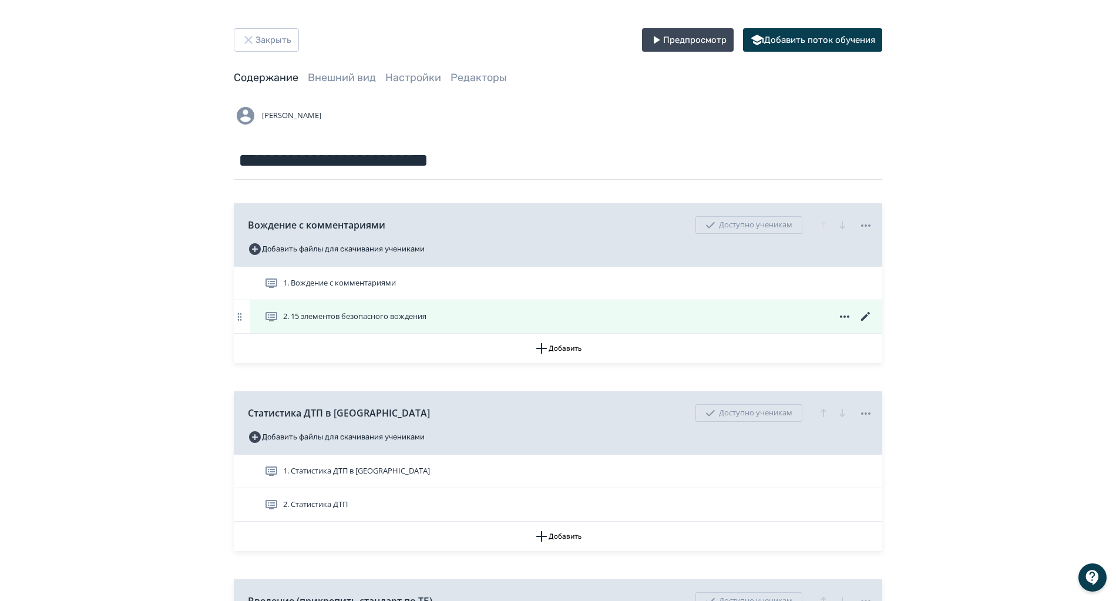
click at [866, 312] on icon at bounding box center [866, 317] width 14 height 14
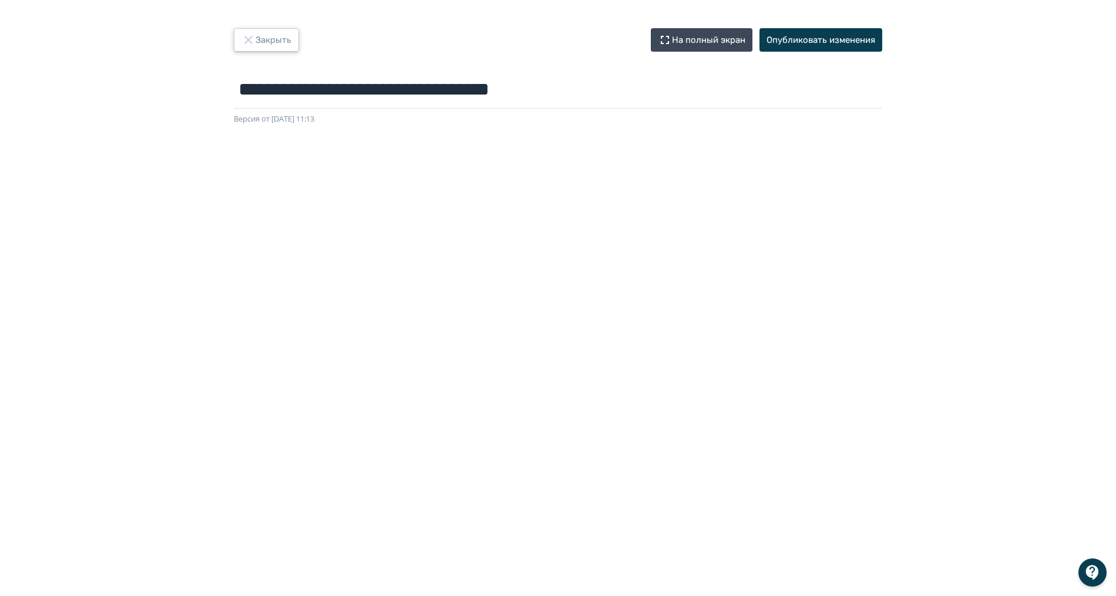
click at [283, 47] on button "Закрыть" at bounding box center [266, 39] width 65 height 23
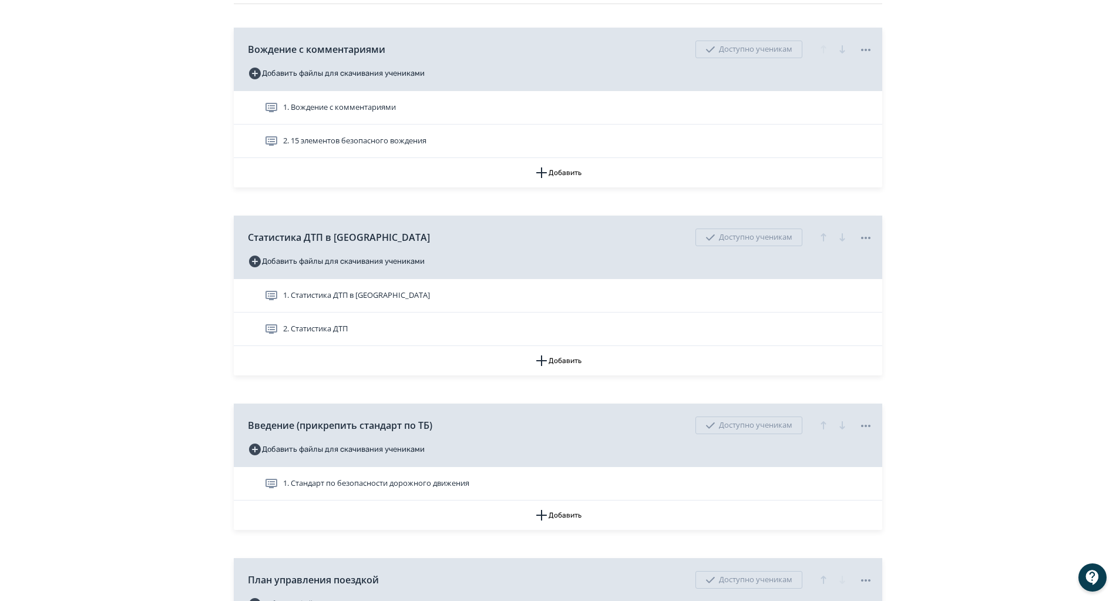
scroll to position [391, 0]
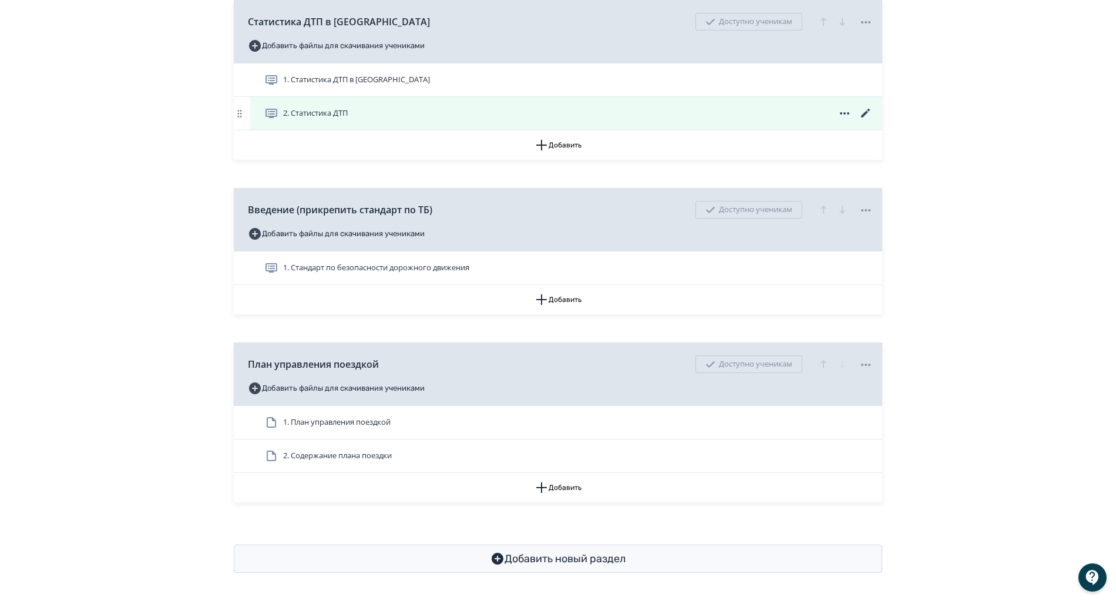
click at [871, 109] on icon at bounding box center [866, 113] width 14 height 14
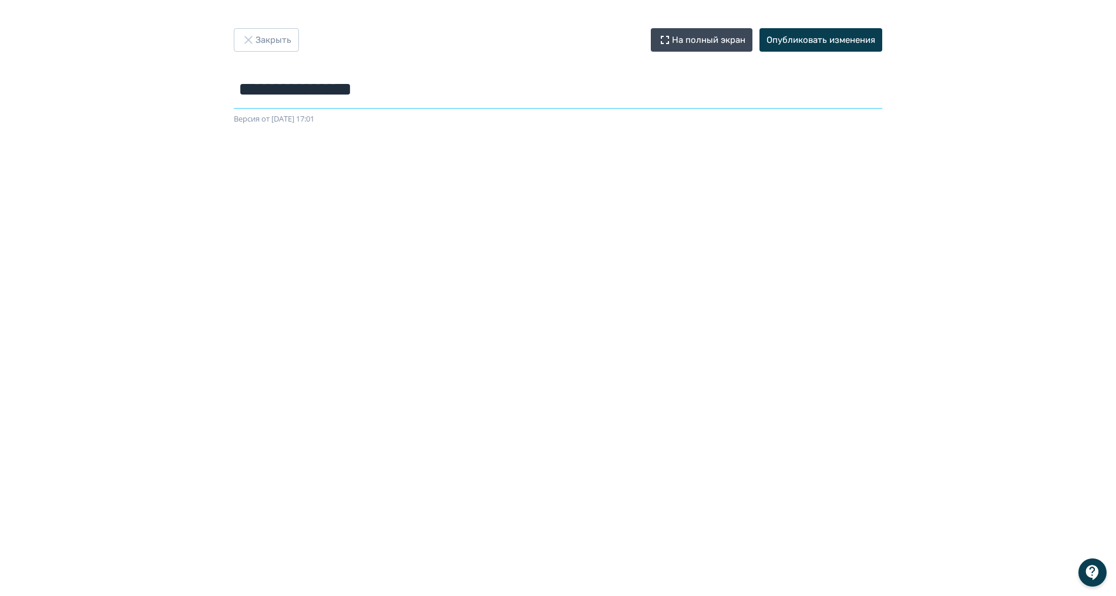
click at [397, 93] on input "**********" at bounding box center [558, 89] width 648 height 38
